Goal: Complete application form: Complete application form

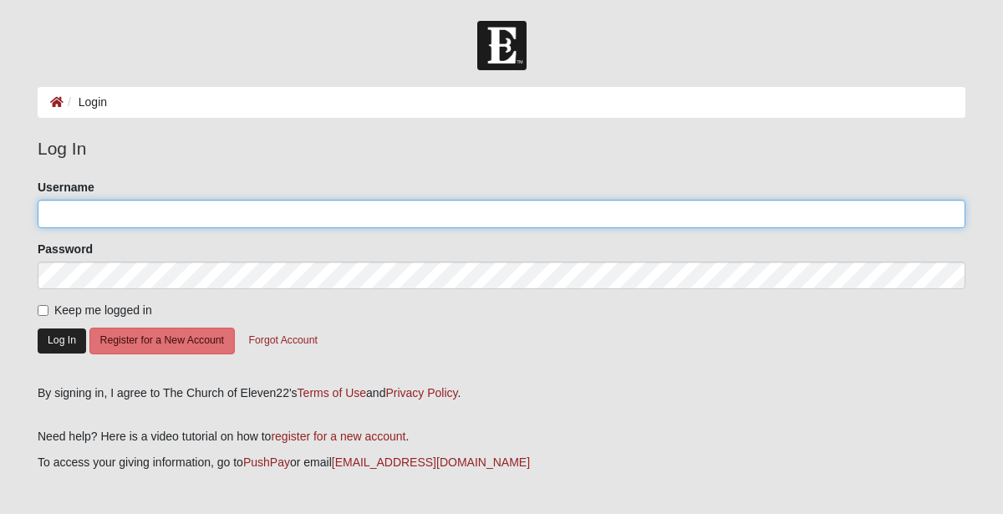
type input "[EMAIL_ADDRESS][DOMAIN_NAME]"
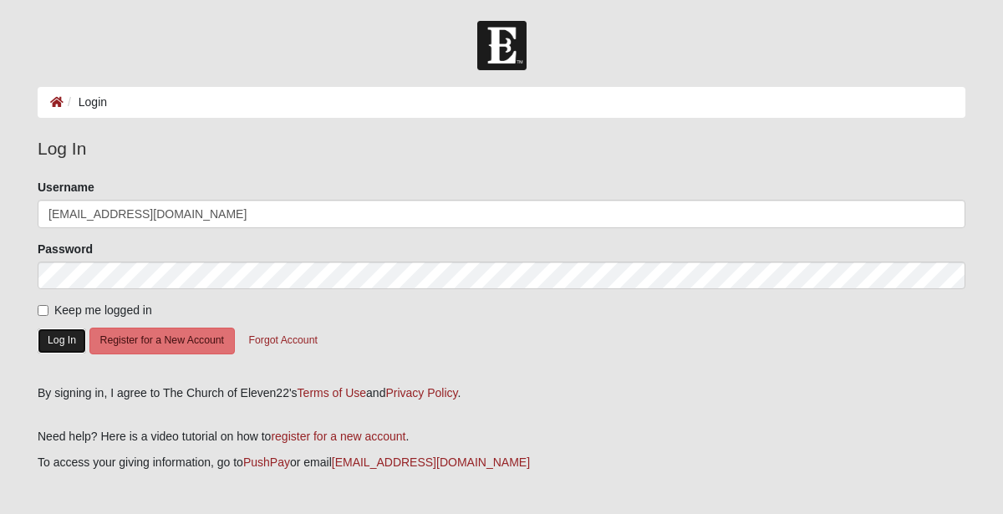
click at [55, 342] on button "Log In" at bounding box center [62, 341] width 48 height 24
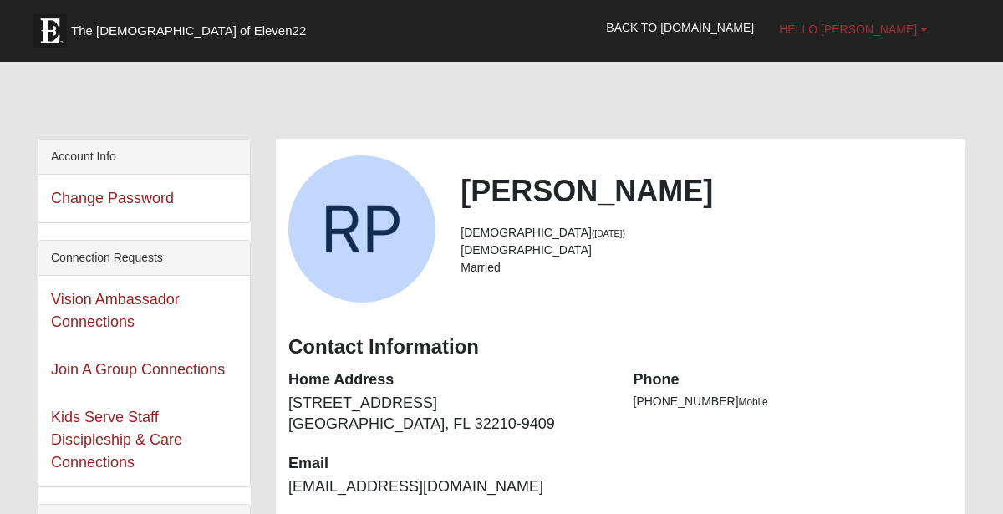
click at [855, 38] on link "Hello [PERSON_NAME]" at bounding box center [854, 29] width 174 height 42
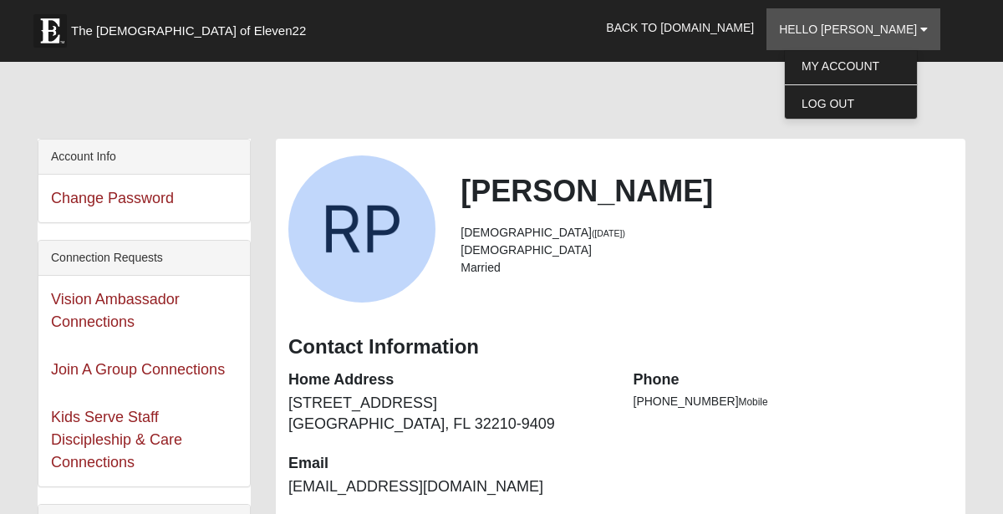
click at [755, 90] on div at bounding box center [502, 104] width 928 height 70
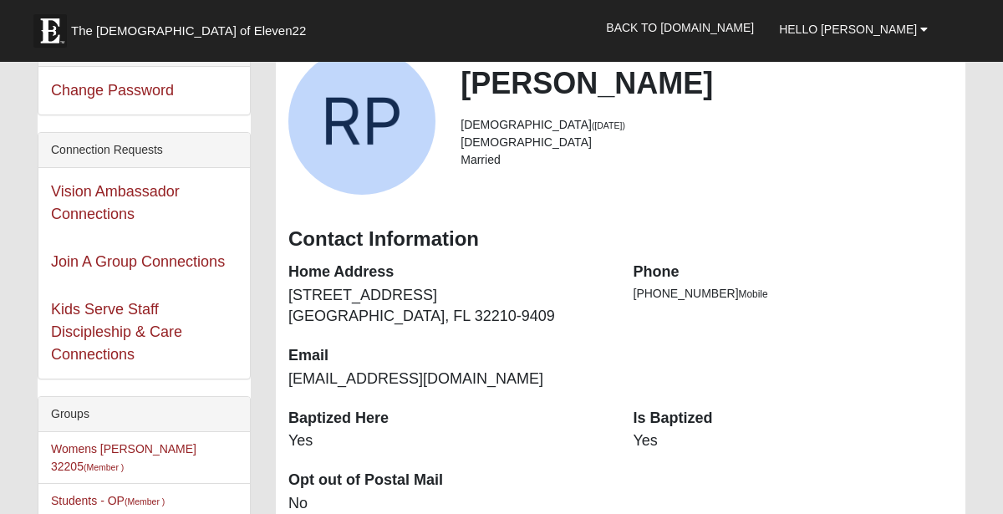
scroll to position [122, 0]
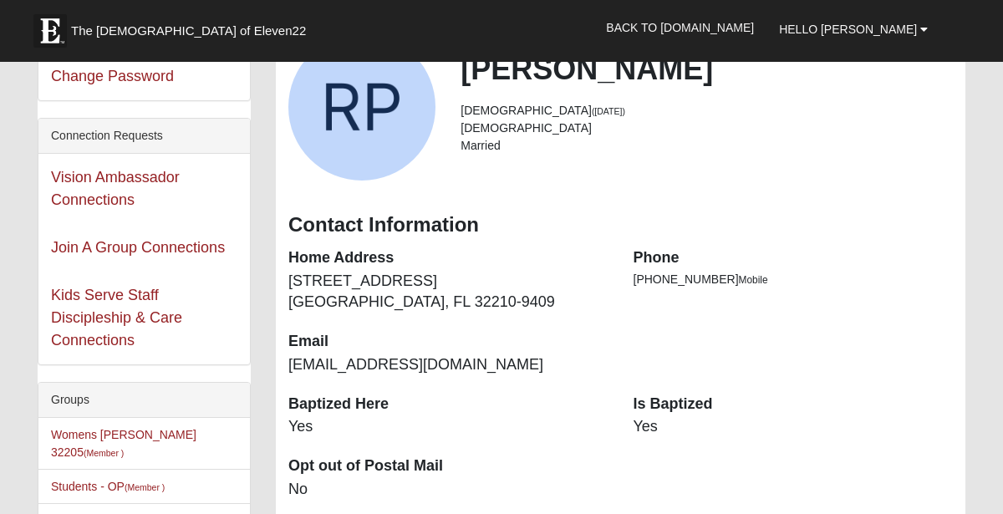
click at [159, 306] on div "Kids Serve Staff Discipleship & Care Connections" at bounding box center [144, 318] width 212 height 93
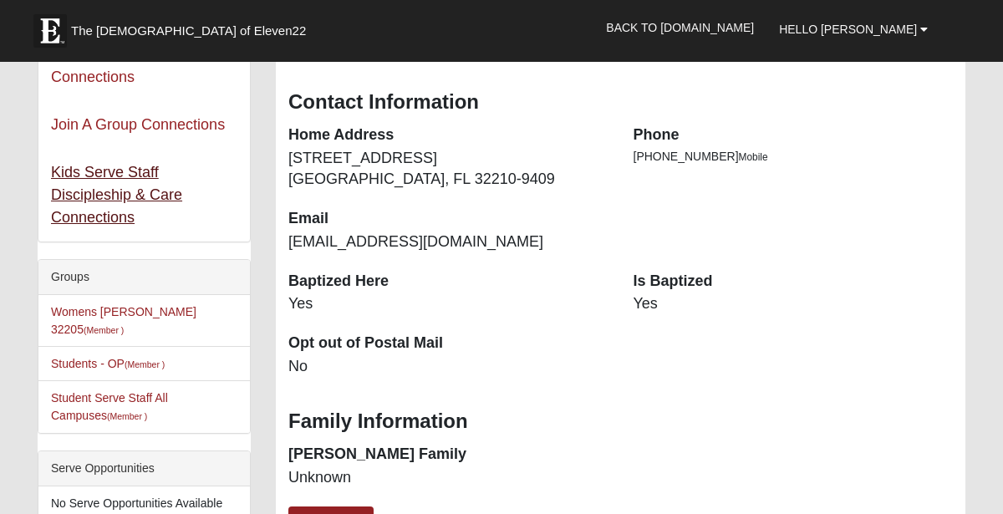
scroll to position [248, 0]
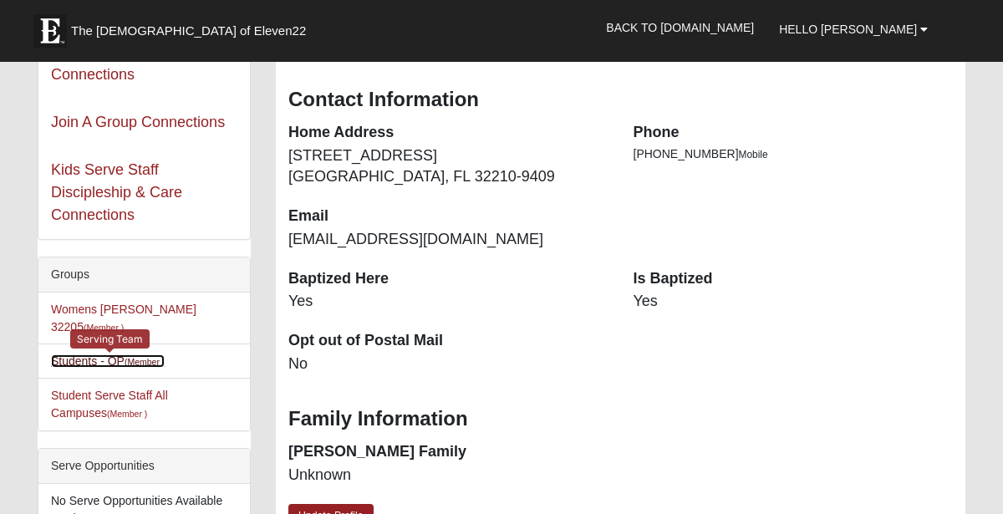
click at [89, 355] on link "Students - OP (Member )" at bounding box center [108, 361] width 114 height 13
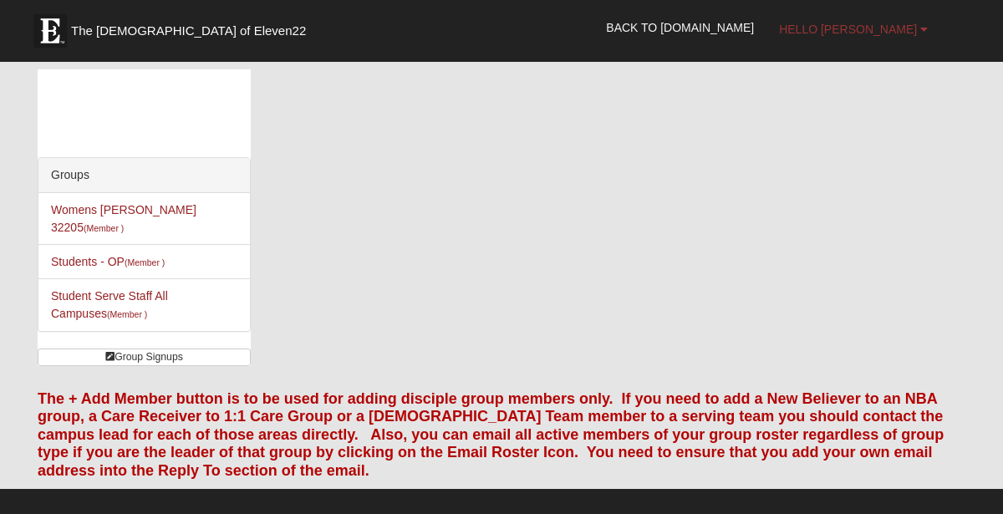
click at [839, 30] on span "Hello Rachel" at bounding box center [848, 29] width 138 height 13
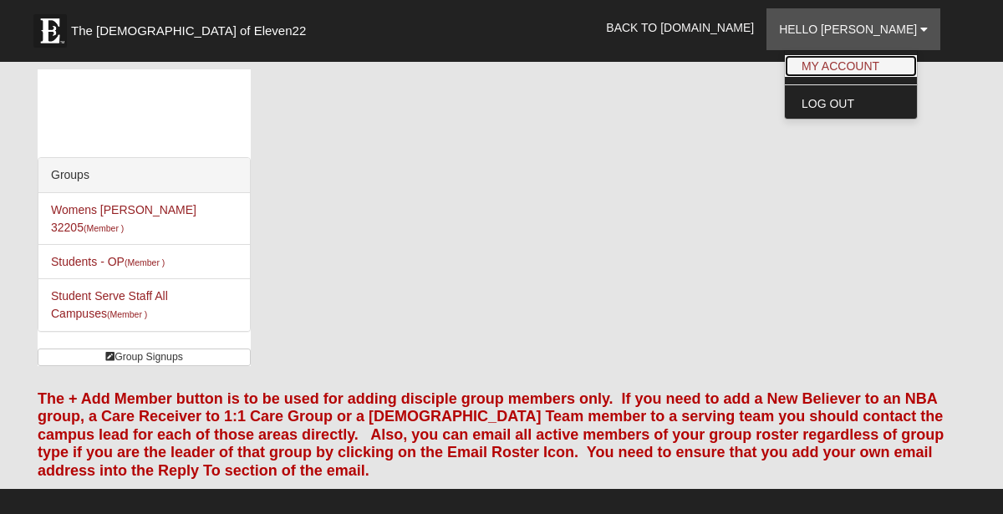
click at [840, 55] on link "My Account" at bounding box center [851, 66] width 132 height 22
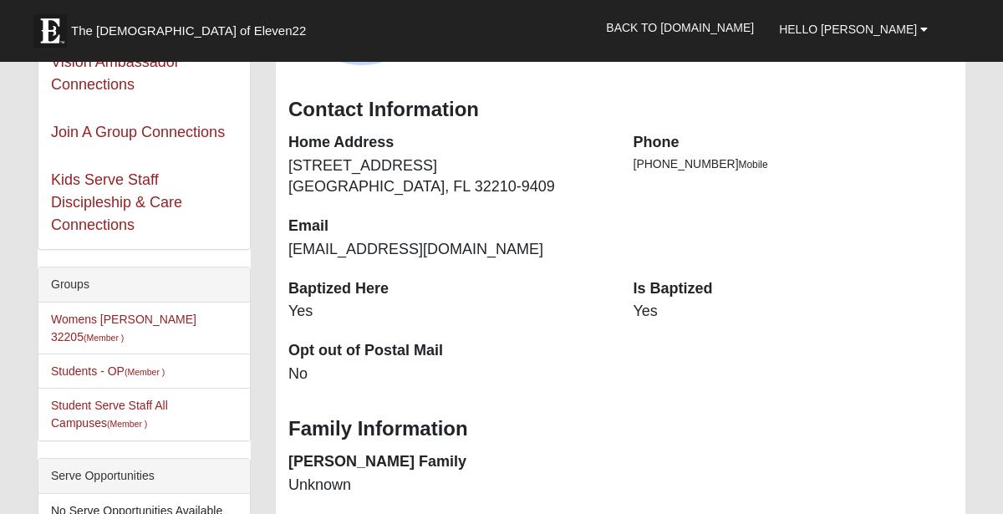
scroll to position [238, 0]
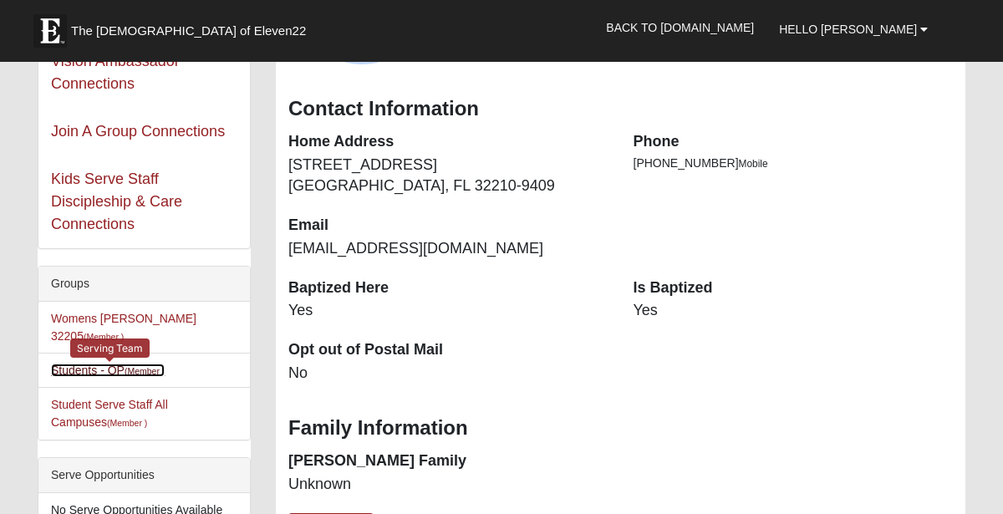
click at [150, 366] on small "(Member )" at bounding box center [145, 371] width 40 height 10
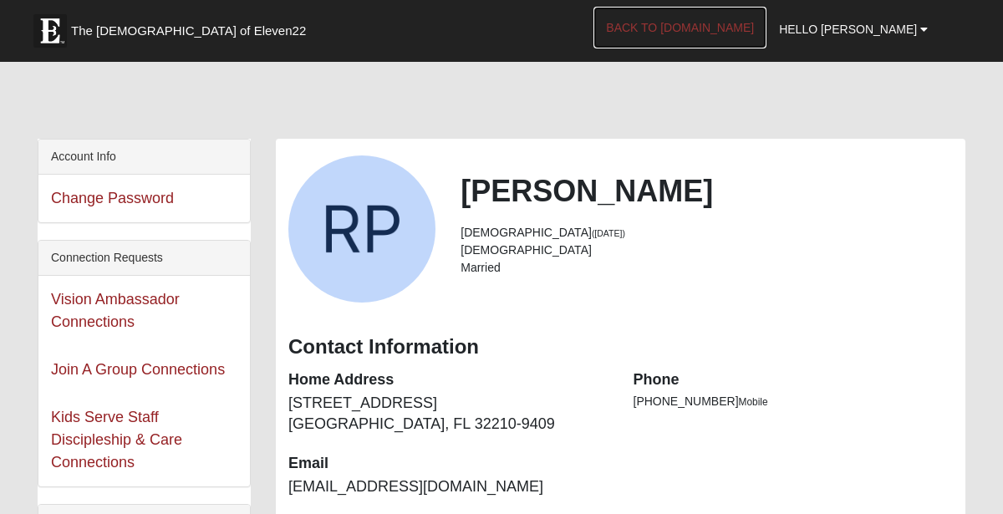
click at [722, 19] on link "Back to [DOMAIN_NAME]" at bounding box center [680, 28] width 173 height 42
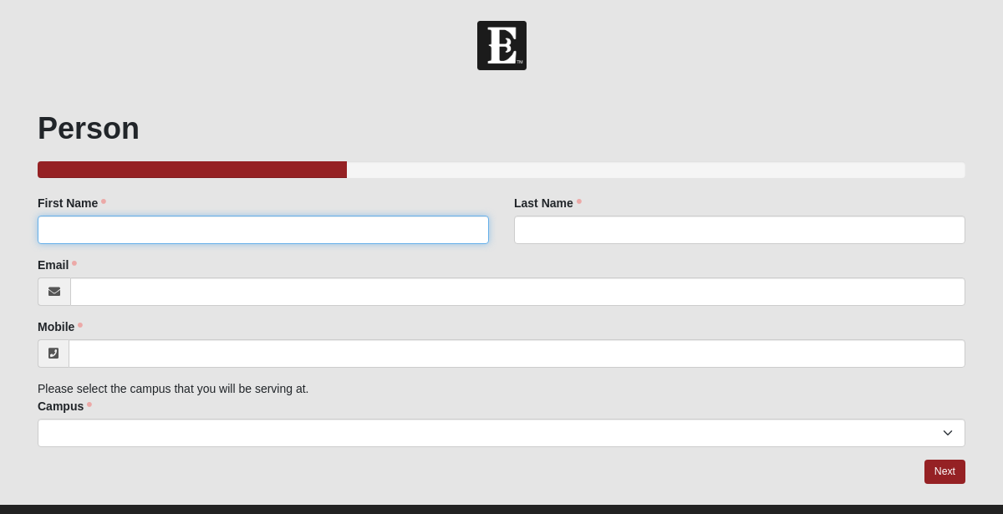
click at [450, 227] on input "First Name" at bounding box center [264, 230] width 452 height 28
type input "[PERSON_NAME]"
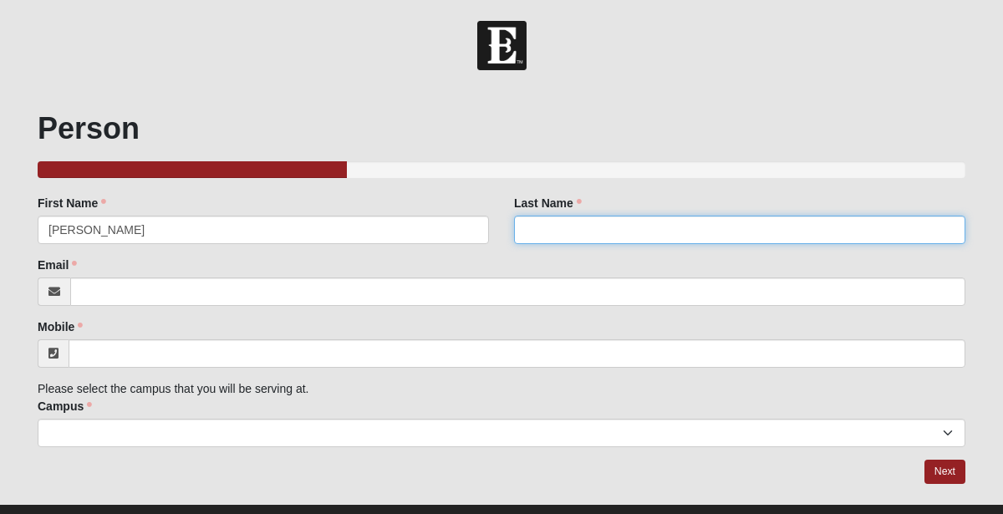
click at [651, 220] on input "Last Name" at bounding box center [740, 230] width 452 height 28
type input "[PERSON_NAME]"
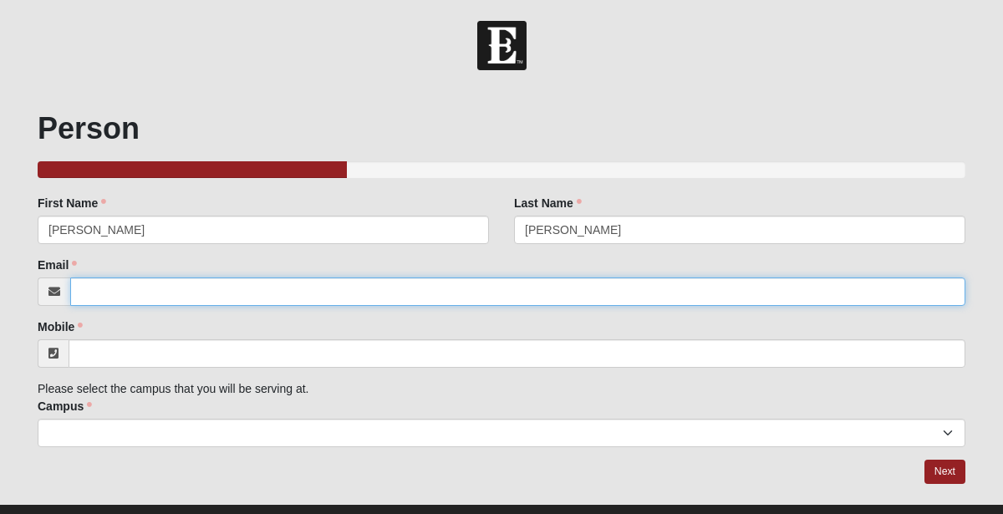
click at [384, 293] on input "Email" at bounding box center [518, 292] width 896 height 28
type input "[EMAIL_ADDRESS][DOMAIN_NAME]"
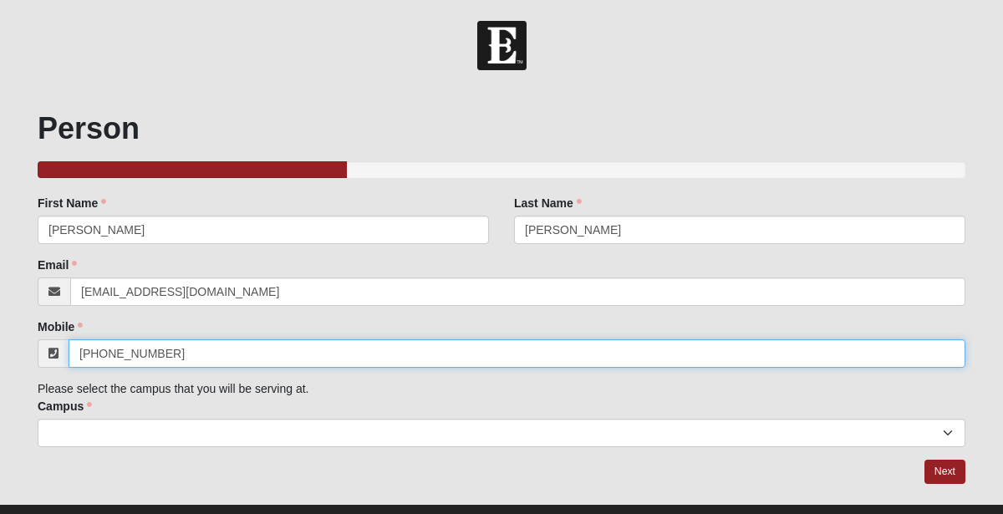
click at [307, 350] on input "[PHONE_NUMBER]" at bounding box center [517, 353] width 897 height 28
type input "("
type input "[PHONE_NUMBER]"
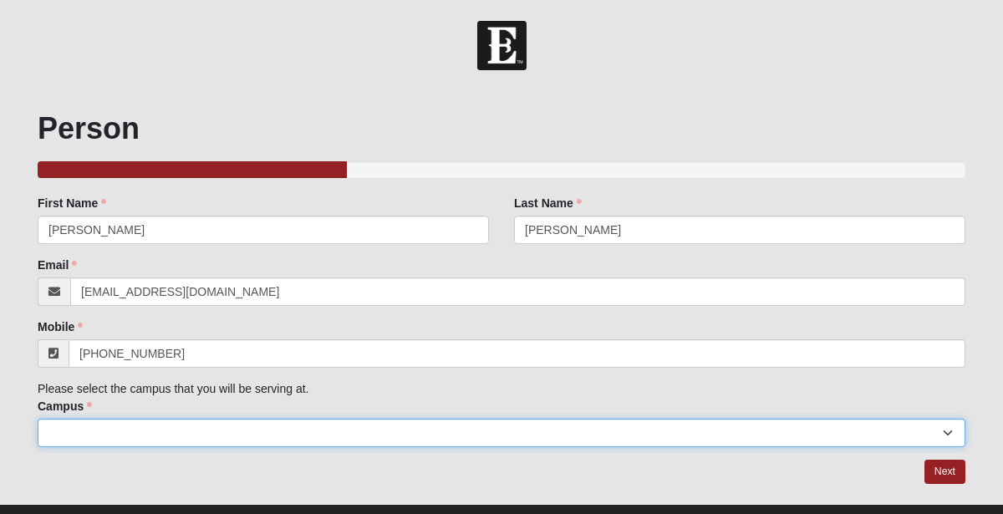
click at [259, 433] on select "Arlington Baymeadows Eleven22 Online [PERSON_NAME][GEOGRAPHIC_DATA] Jesup [GEOG…" at bounding box center [502, 433] width 928 height 28
select select "13"
click at [38, 419] on select "Arlington Baymeadows Eleven22 Online [PERSON_NAME][GEOGRAPHIC_DATA] Jesup [GEOG…" at bounding box center [502, 433] width 928 height 28
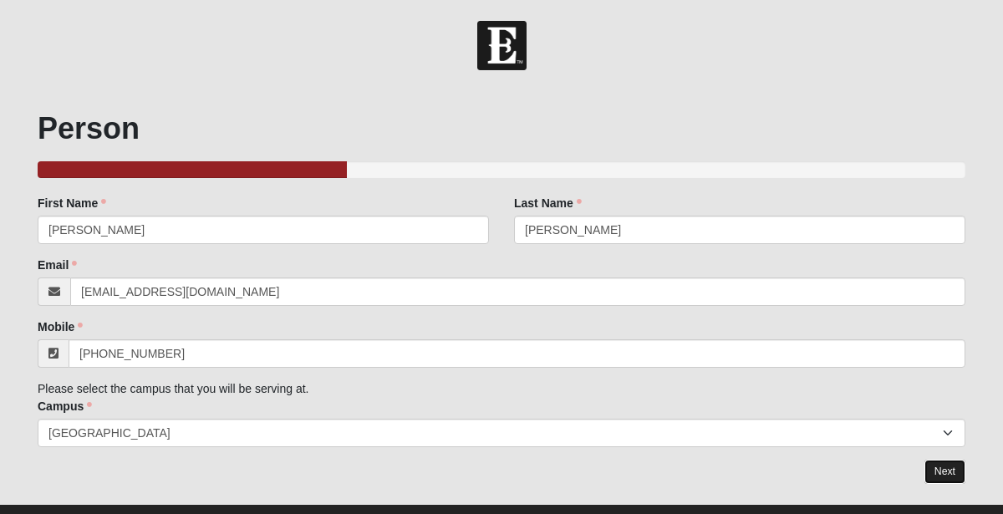
click at [941, 465] on link "Next" at bounding box center [945, 472] width 41 height 24
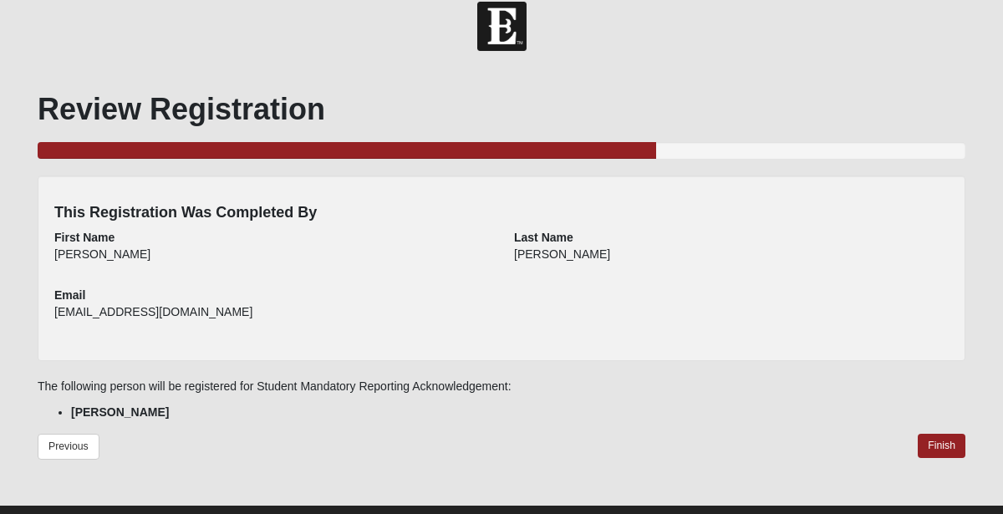
scroll to position [24, 0]
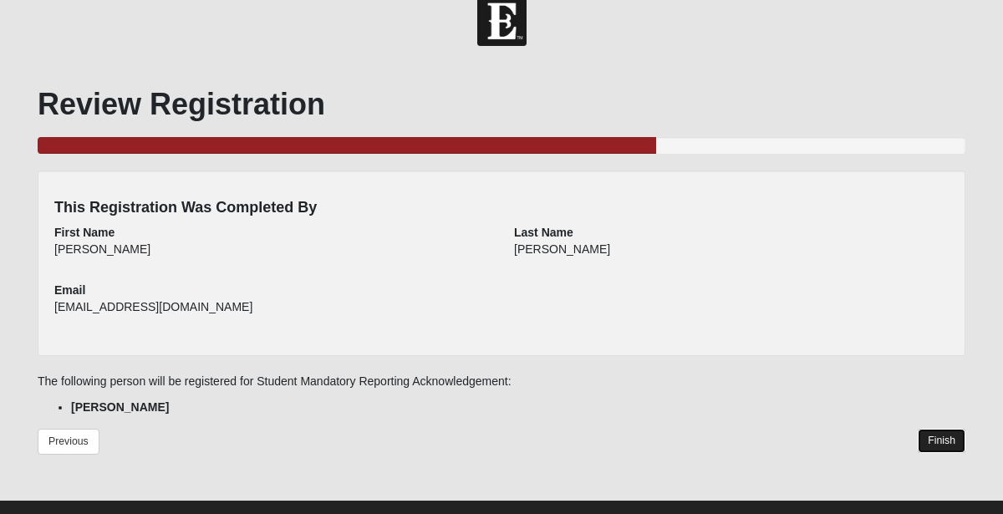
click at [944, 439] on link "Finish" at bounding box center [942, 441] width 48 height 24
